Goal: Task Accomplishment & Management: Manage account settings

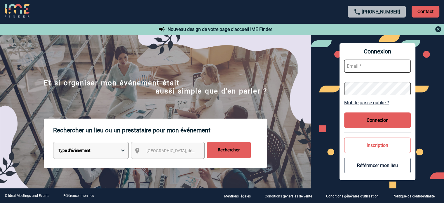
type input "[EMAIL_ADDRESS][DOMAIN_NAME]"
click at [359, 116] on button "Connexion" at bounding box center [377, 119] width 67 height 15
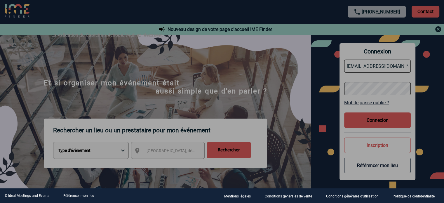
click at [278, 119] on div at bounding box center [222, 101] width 444 height 203
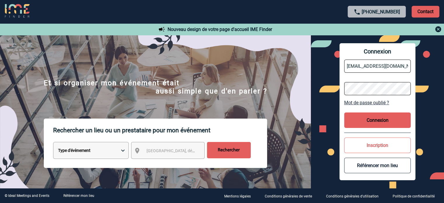
click at [376, 120] on button "Connexion" at bounding box center [377, 119] width 67 height 15
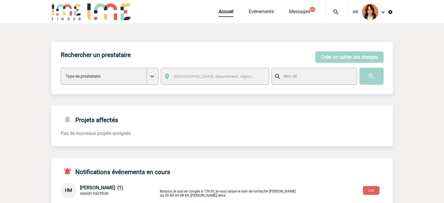
click at [224, 14] on link "Accueil" at bounding box center [226, 13] width 15 height 8
click at [222, 17] on link "Accueil" at bounding box center [226, 13] width 15 height 8
click at [231, 16] on link "Accueil" at bounding box center [226, 13] width 15 height 8
click at [228, 11] on link "Accueil" at bounding box center [226, 13] width 15 height 8
click at [219, 14] on link "Accueil" at bounding box center [226, 13] width 15 height 8
